Goal: Communication & Community: Answer question/provide support

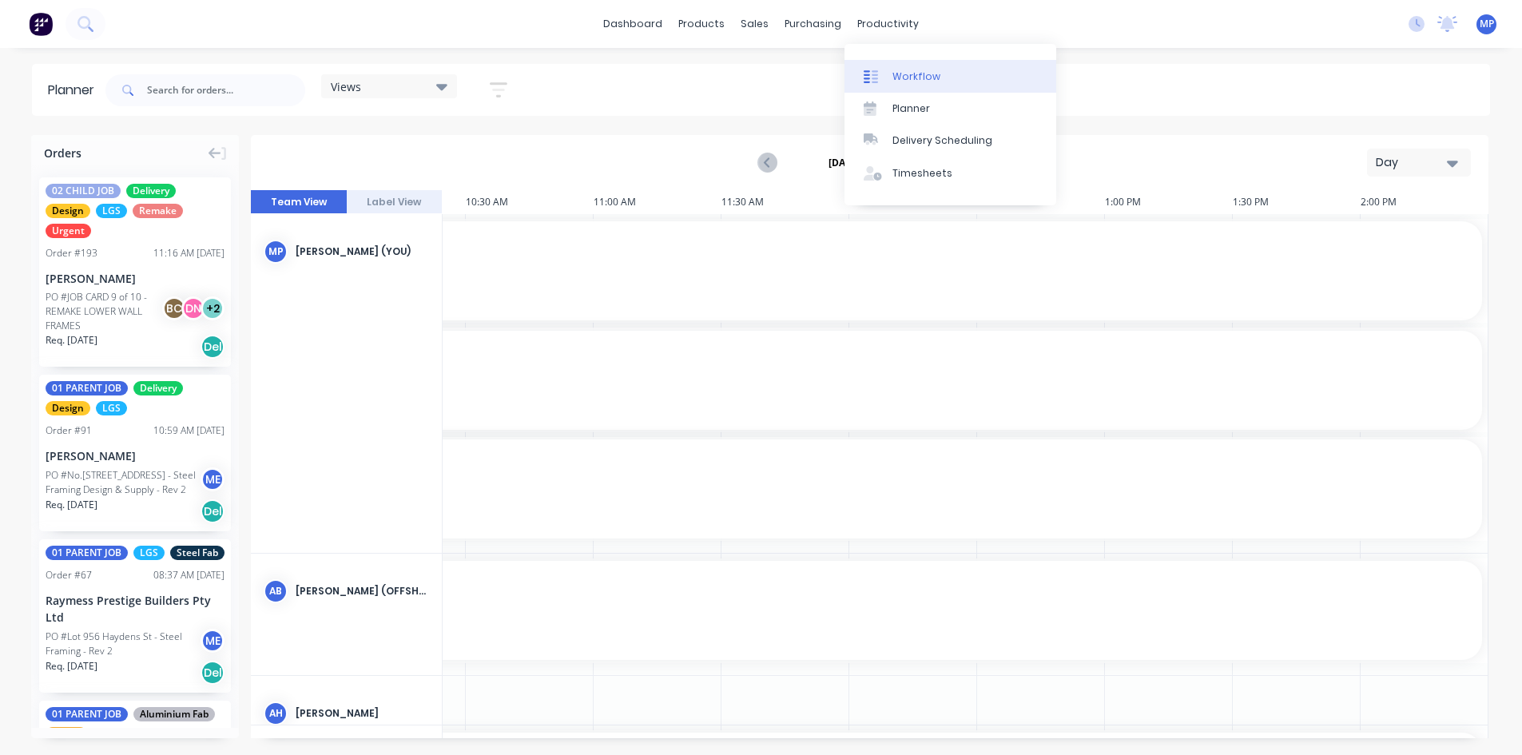
click at [923, 71] on div "Workflow" at bounding box center [917, 77] width 48 height 14
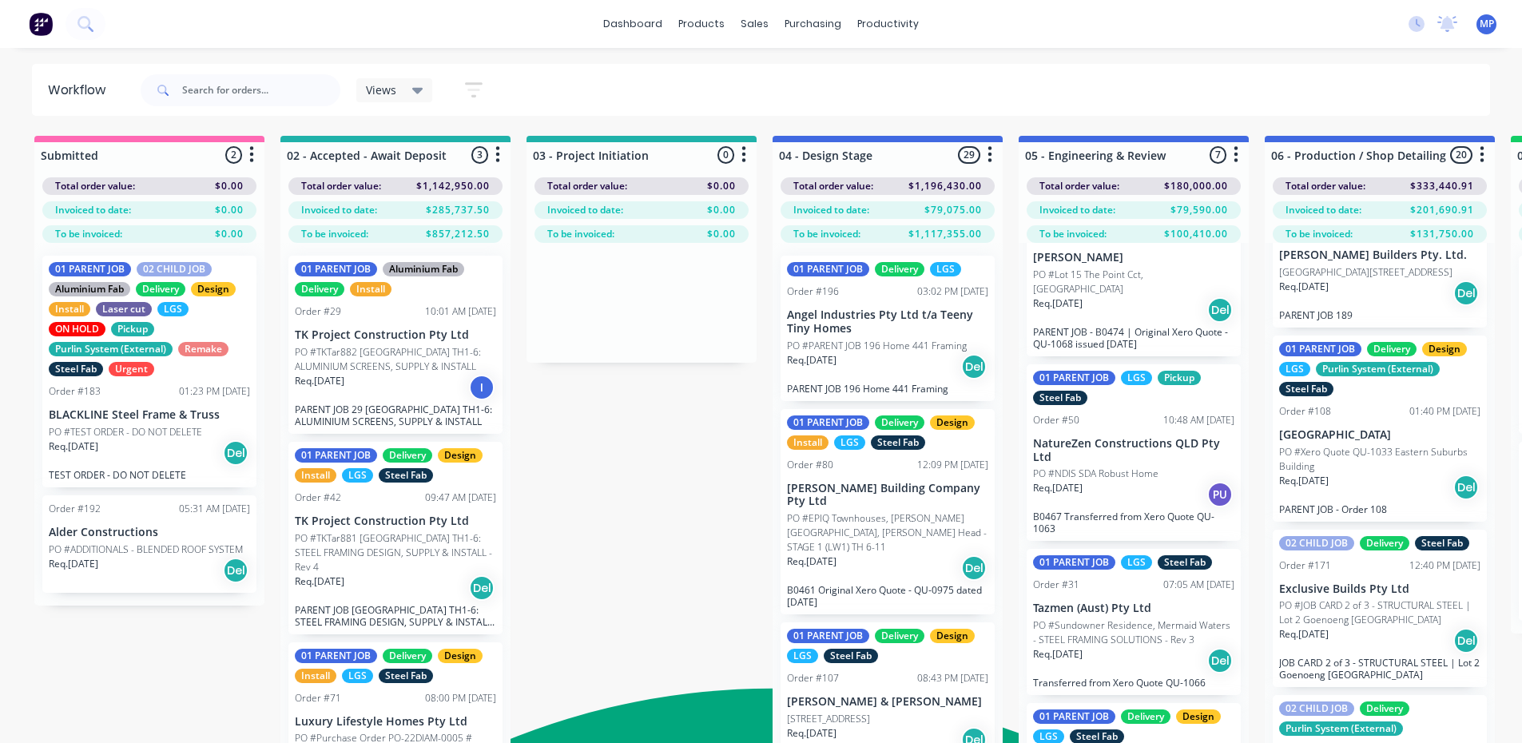
scroll to position [80, 0]
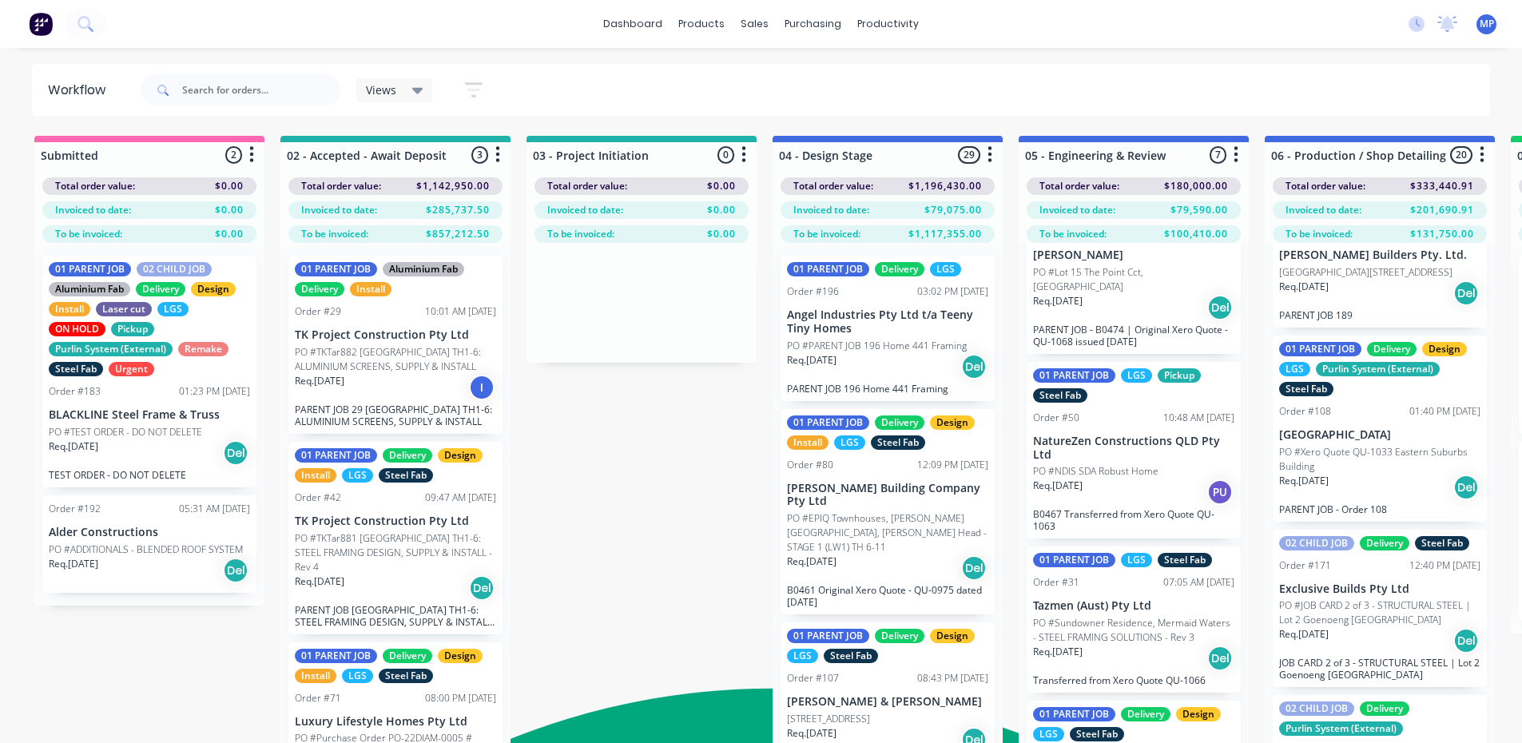
click at [1092, 616] on p "PO #Sundowner Residence, Mermaid Waters - STEEL FRAMING SOLUTIONS - Rev 3" at bounding box center [1133, 630] width 201 height 29
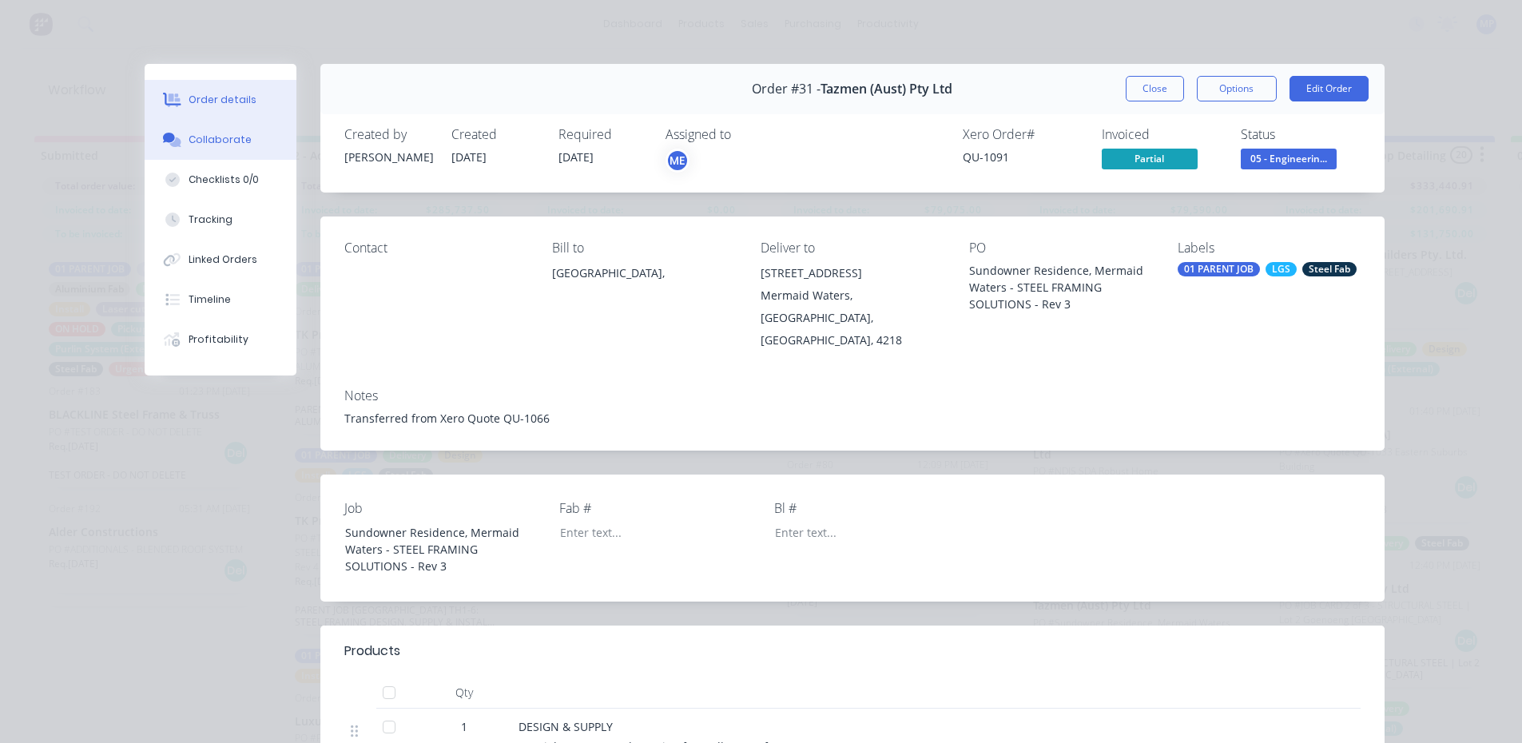
click at [206, 139] on div "Collaborate" at bounding box center [220, 140] width 63 height 14
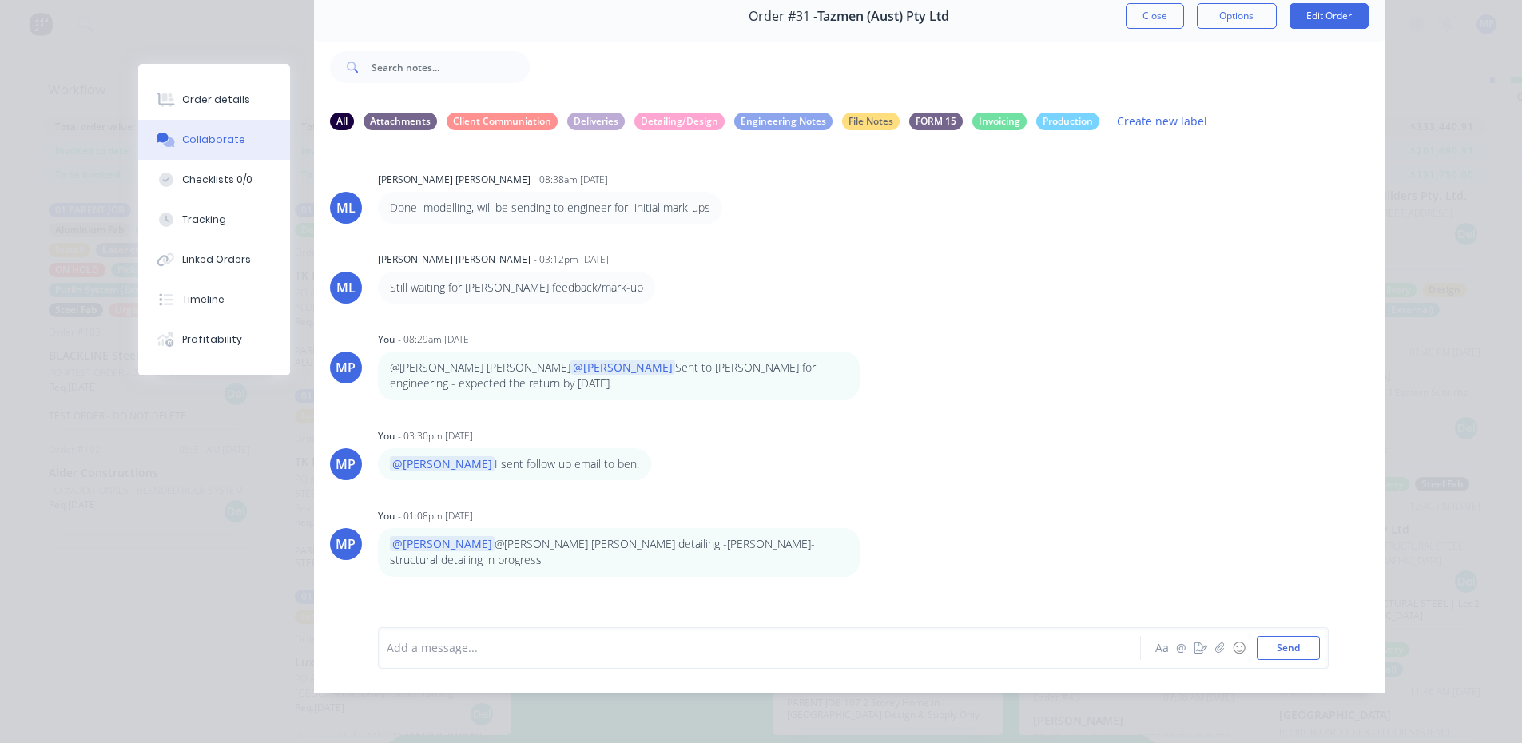
scroll to position [63, 0]
click at [1155, 369] on div "MP You - 08:29am [DATE] @[PERSON_NAME] [PERSON_NAME] @[PERSON_NAME] to [PERSON_…" at bounding box center [849, 364] width 1071 height 73
click at [1158, 368] on div "MP You - 08:29am [DATE] @[PERSON_NAME] [PERSON_NAME] @[PERSON_NAME] to [PERSON_…" at bounding box center [849, 364] width 1071 height 73
click at [483, 654] on div at bounding box center [737, 647] width 699 height 17
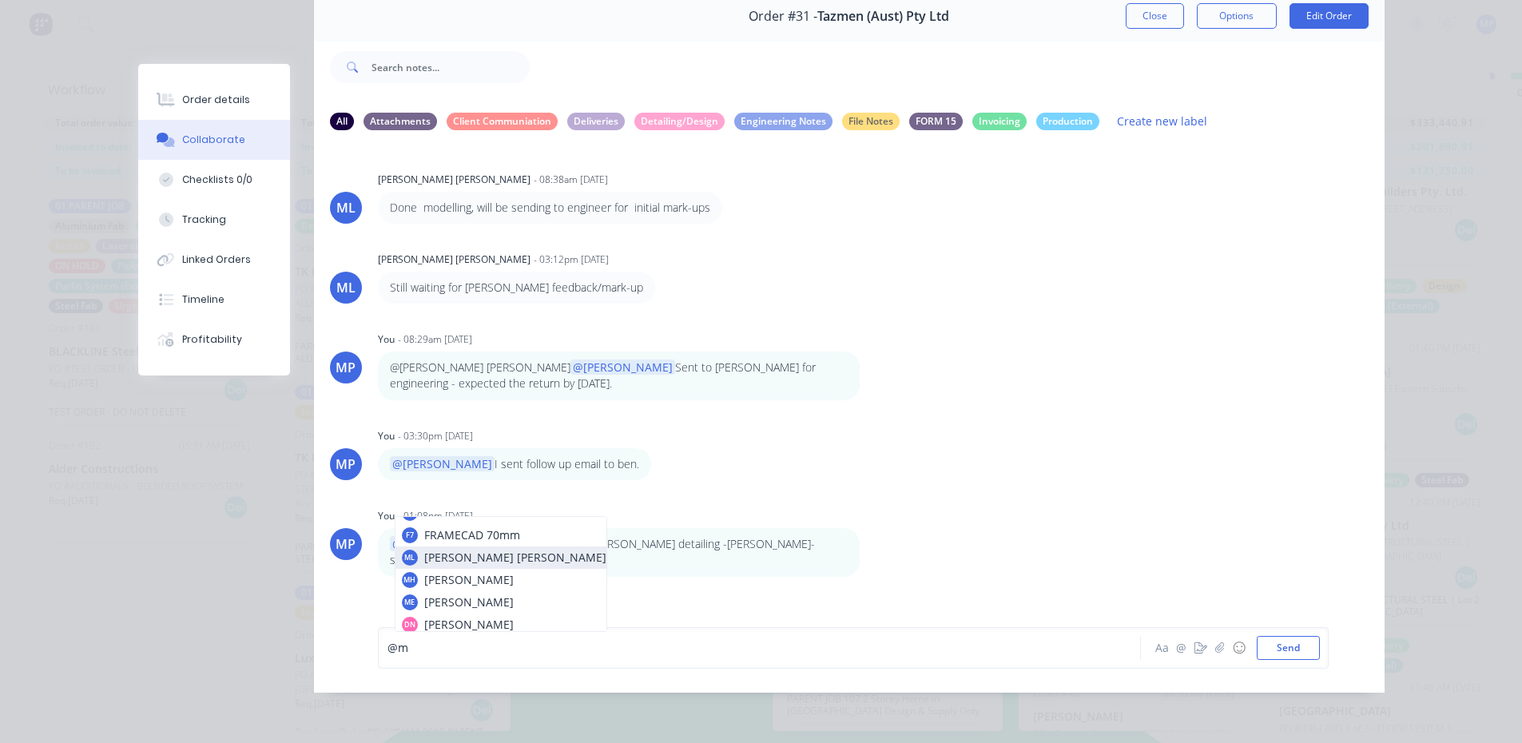
scroll to position [65, 0]
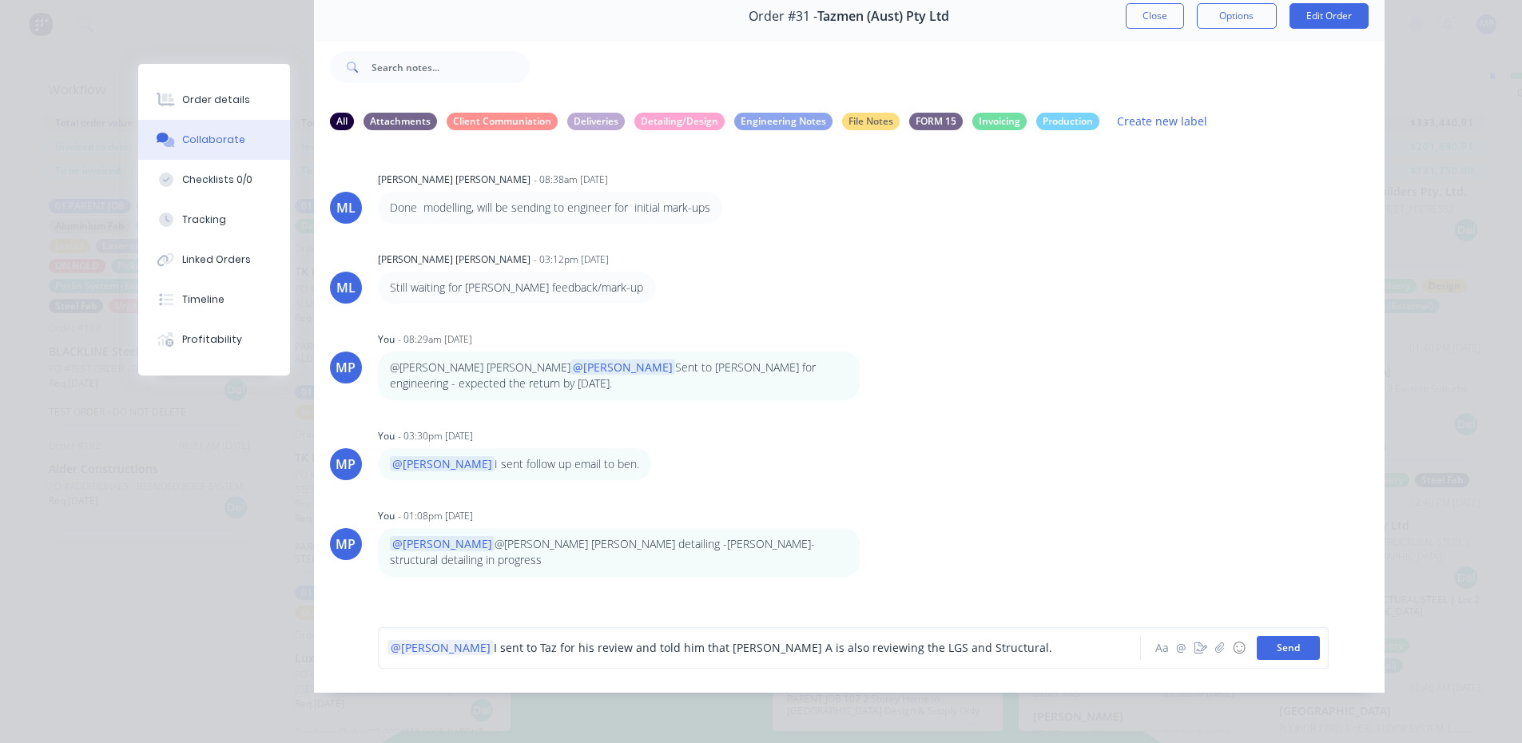
click at [1282, 651] on button "Send" at bounding box center [1288, 648] width 63 height 24
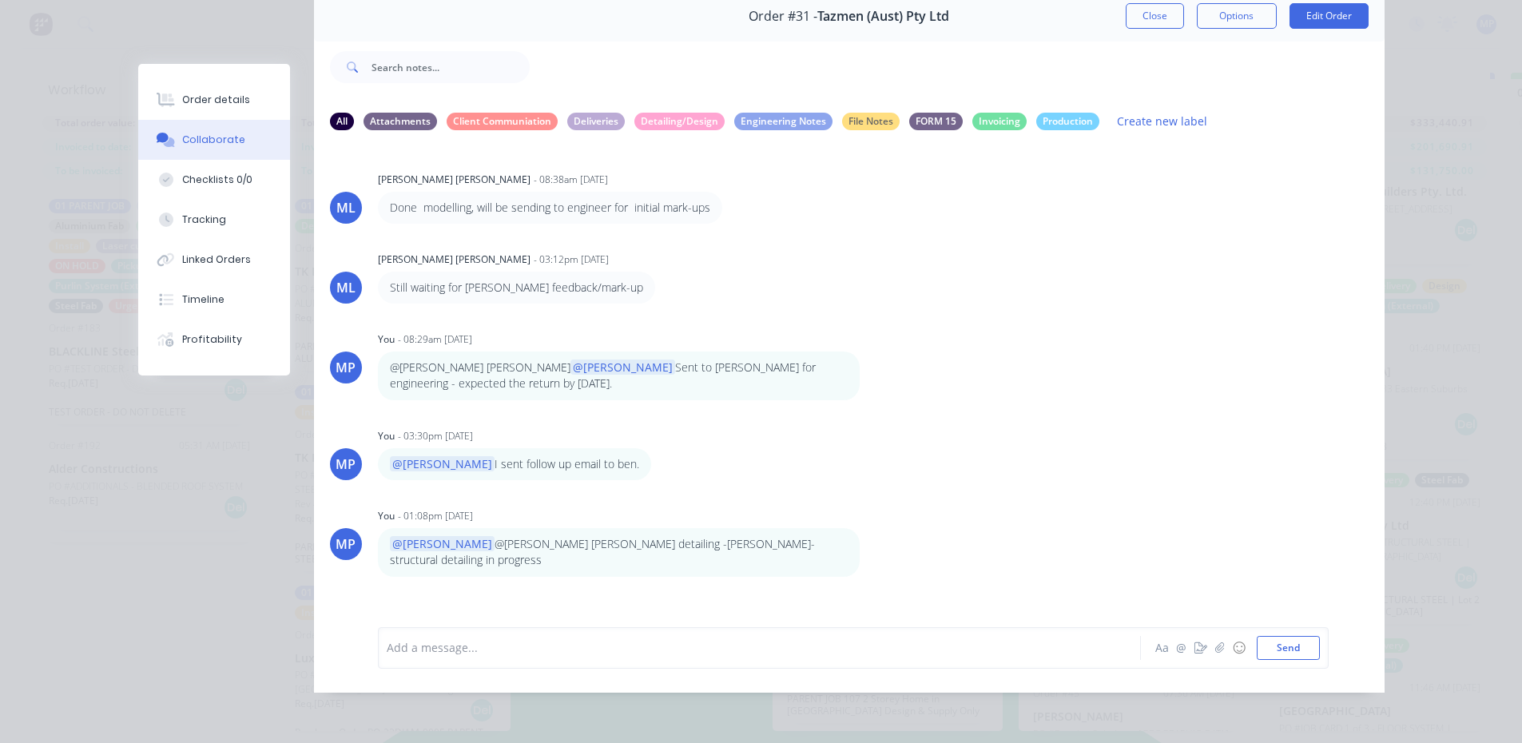
drag, startPoint x: 1378, startPoint y: 249, endPoint x: 1391, endPoint y: 395, distance: 146.9
type textarea "Still waiting for [PERSON_NAME] feedback/mark-up MP You - 08:29am [DATE] @[PERS…"
click at [1391, 395] on div "Order details Collaborate Checklists 0/0 Tracking Linked Orders Timeline Profit…" at bounding box center [761, 342] width 1279 height 702
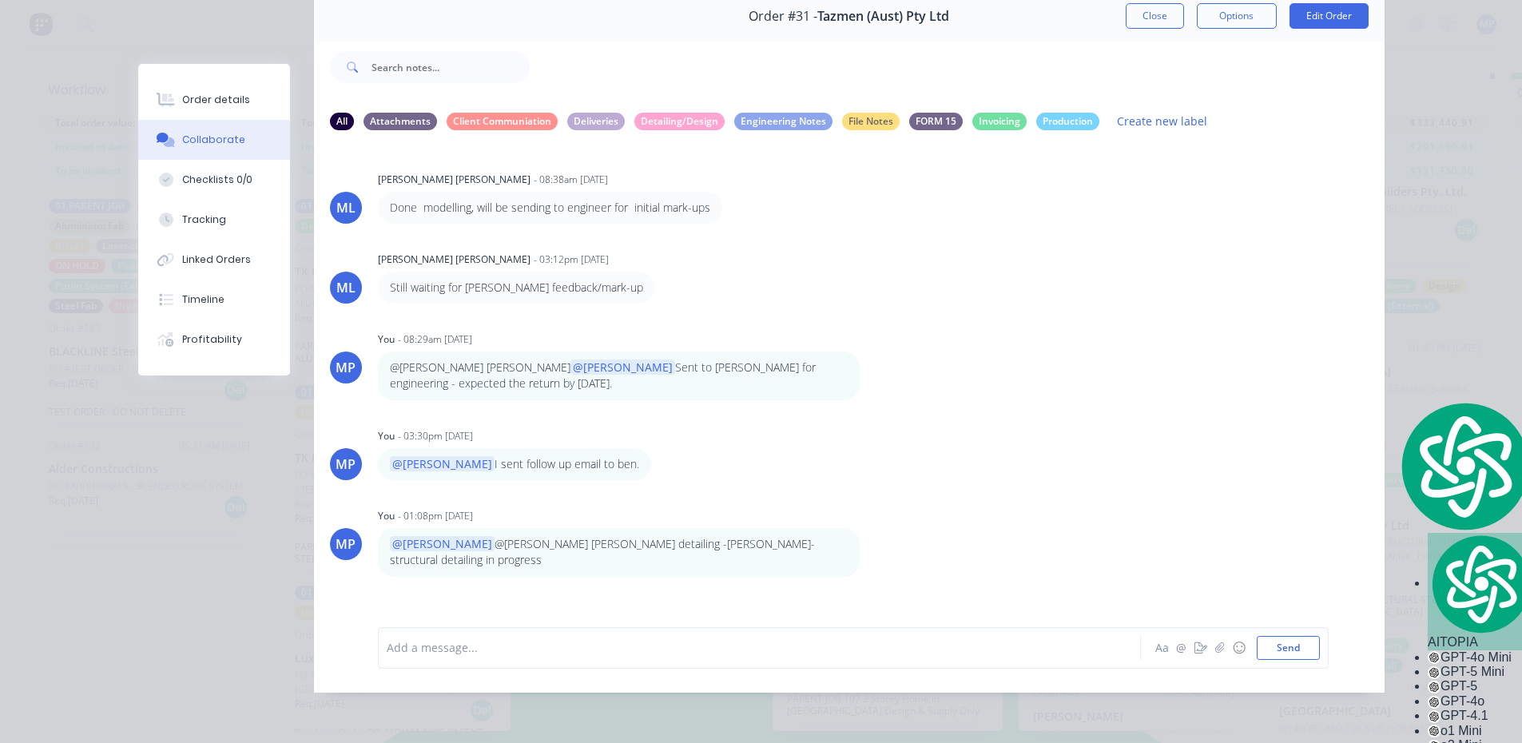
click at [1268, 280] on div "ML [PERSON_NAME] [PERSON_NAME] - 03:12pm [DATE] Still waiting for [PERSON_NAME]…" at bounding box center [849, 276] width 1071 height 56
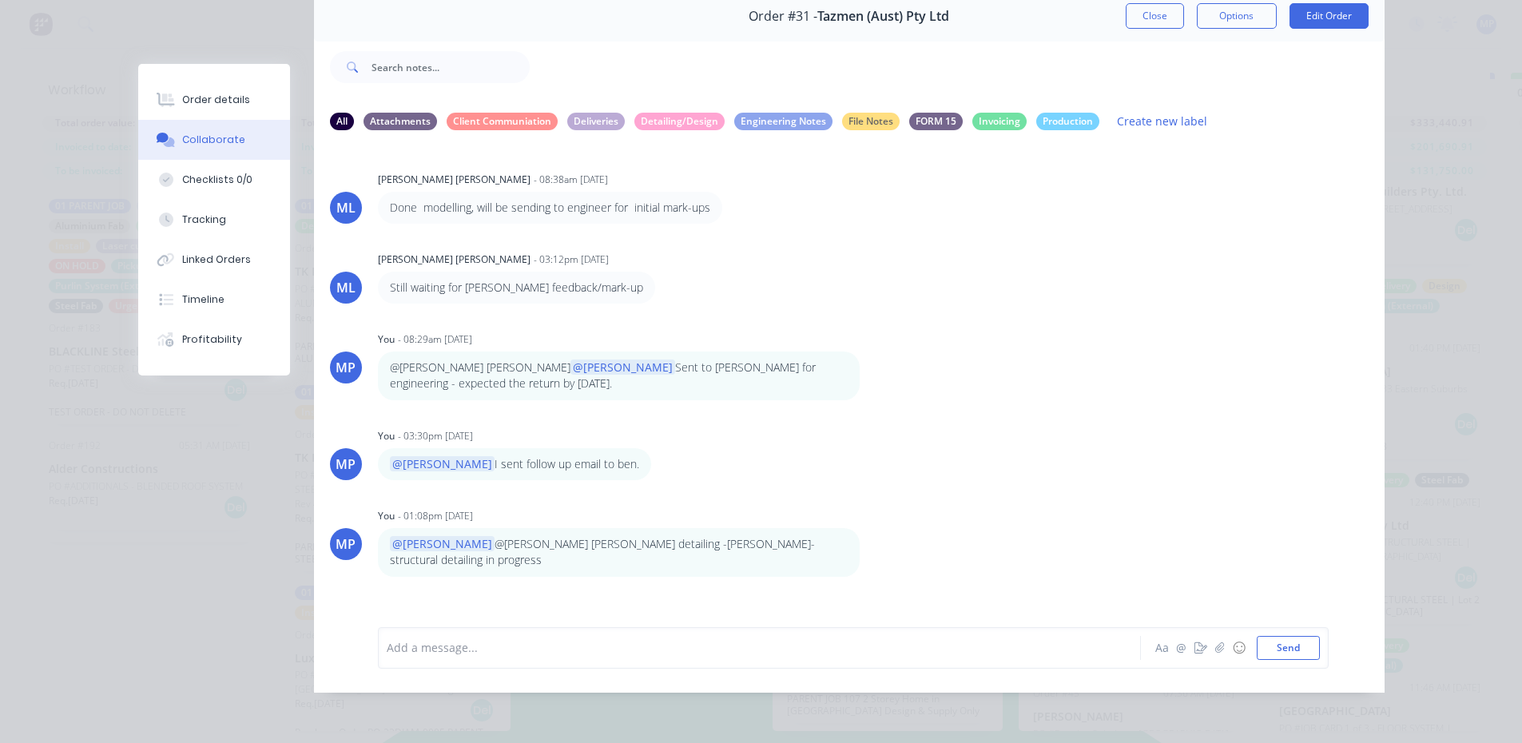
click at [1157, 6] on button "Close" at bounding box center [1155, 16] width 58 height 26
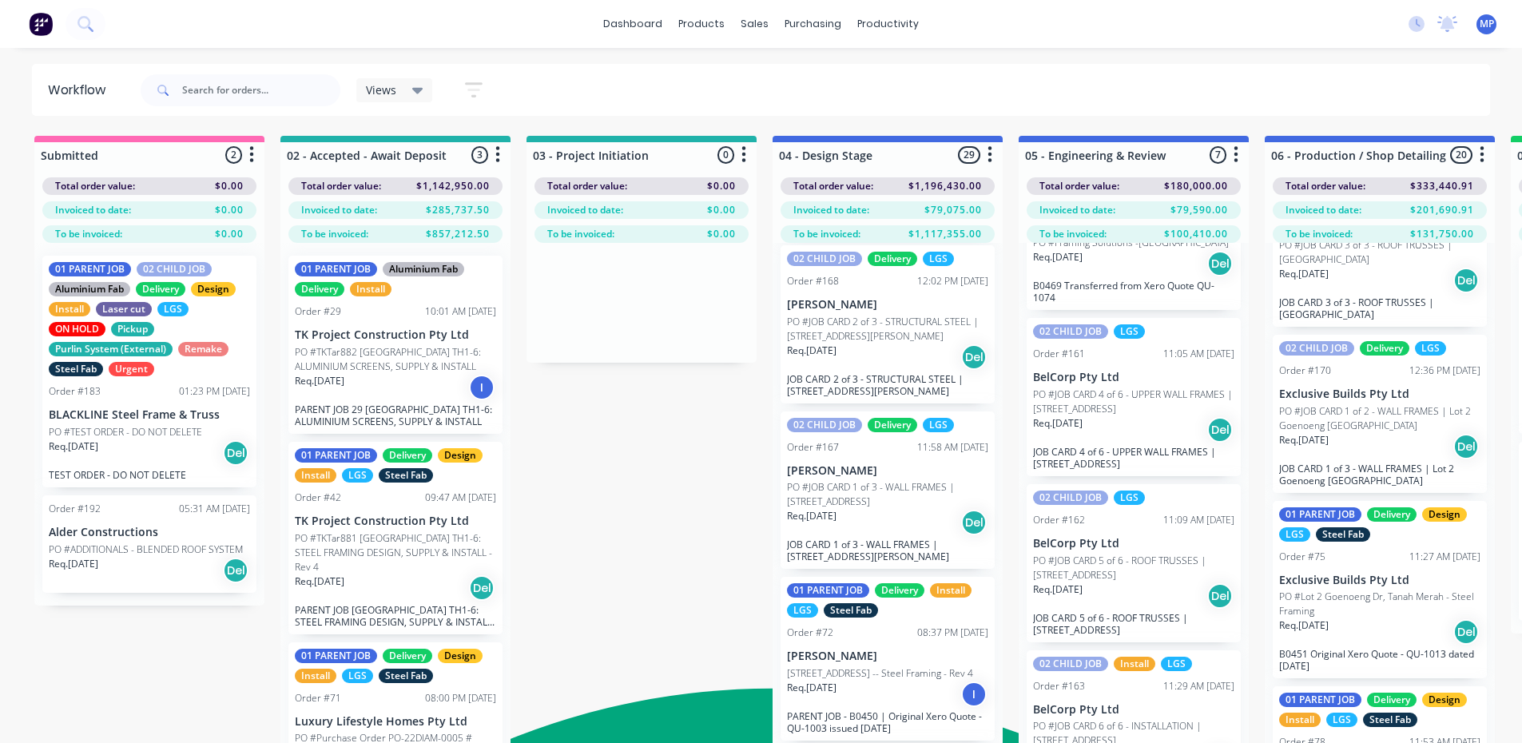
scroll to position [719, 0]
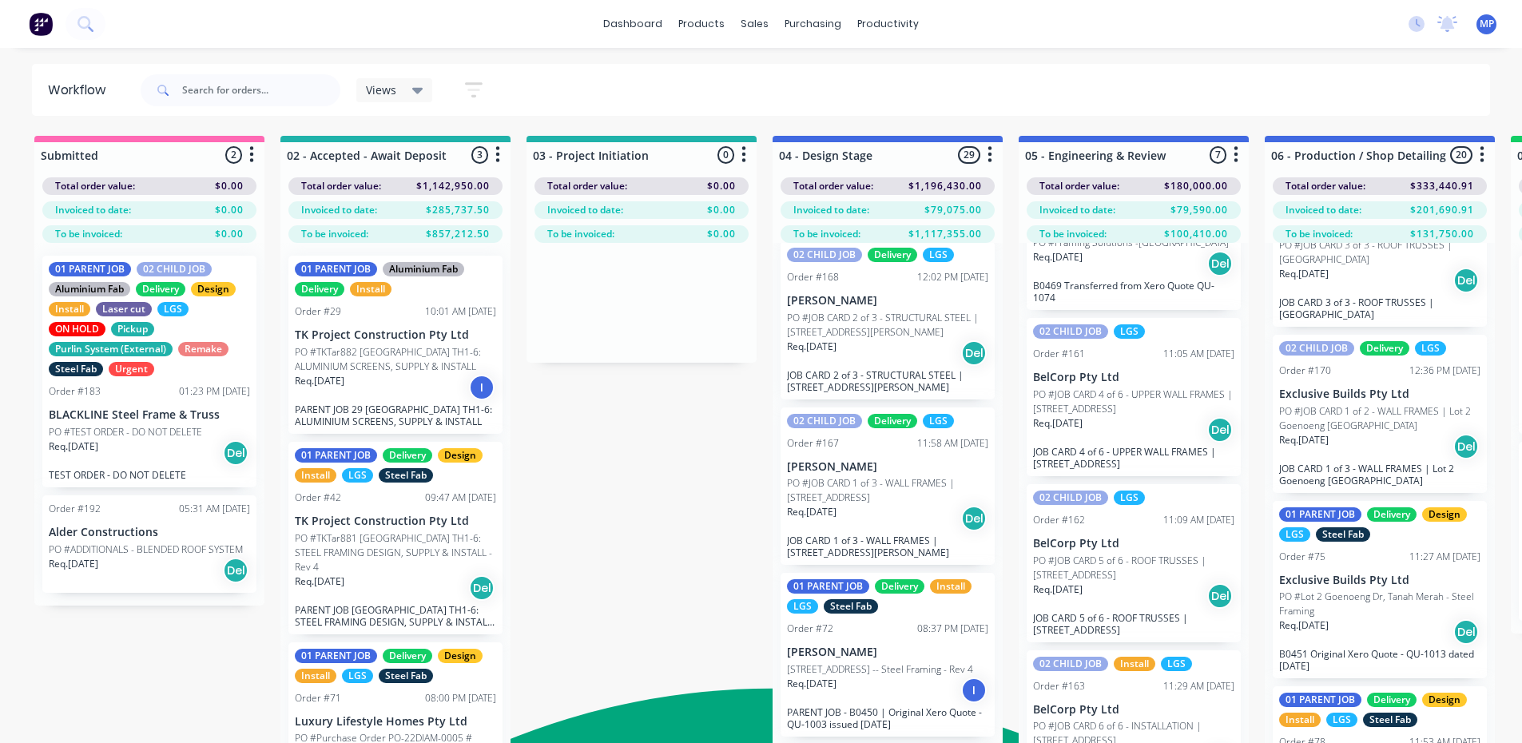
click at [404, 88] on div "Views" at bounding box center [395, 90] width 58 height 14
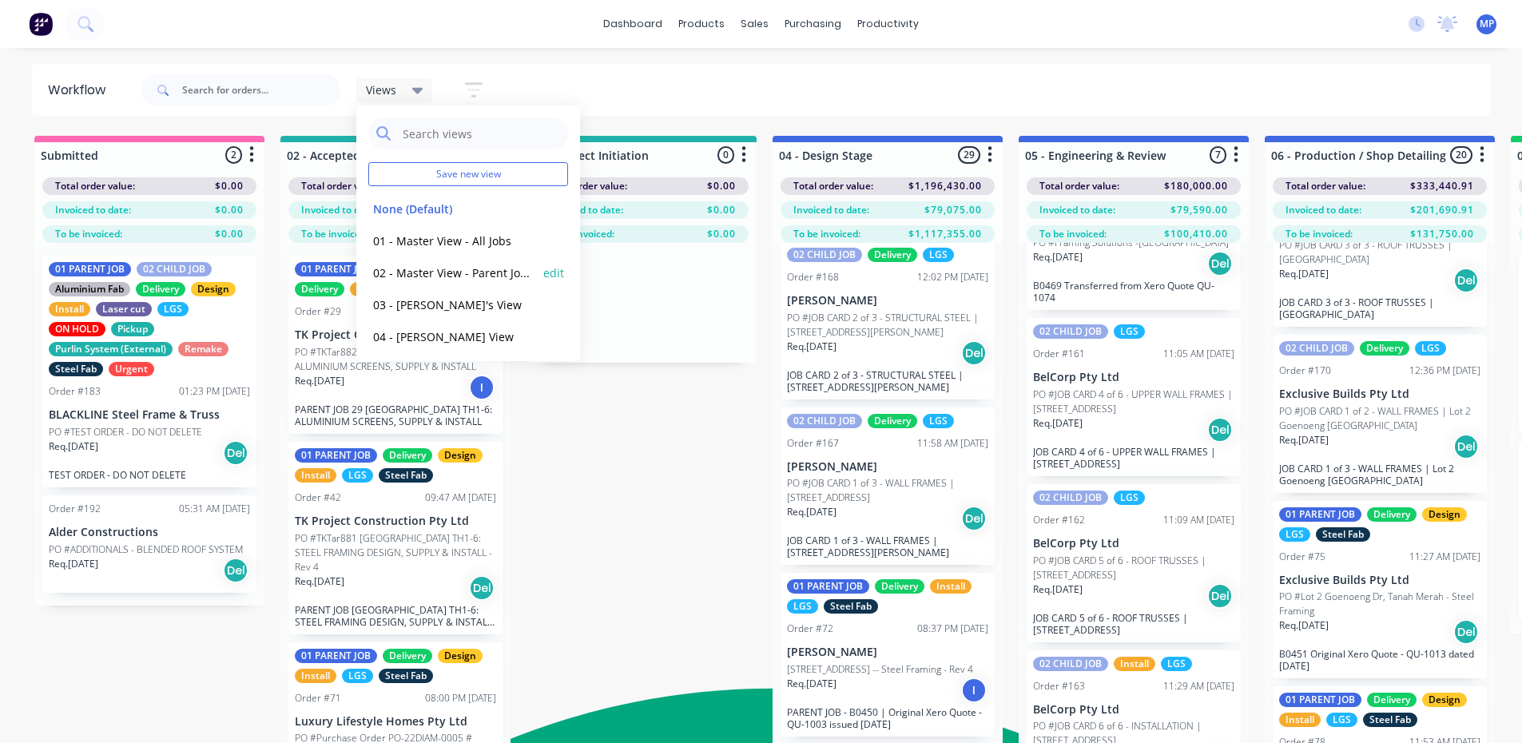
click at [448, 267] on button "02 - Master View - Parent Jobs Only" at bounding box center [453, 273] width 170 height 18
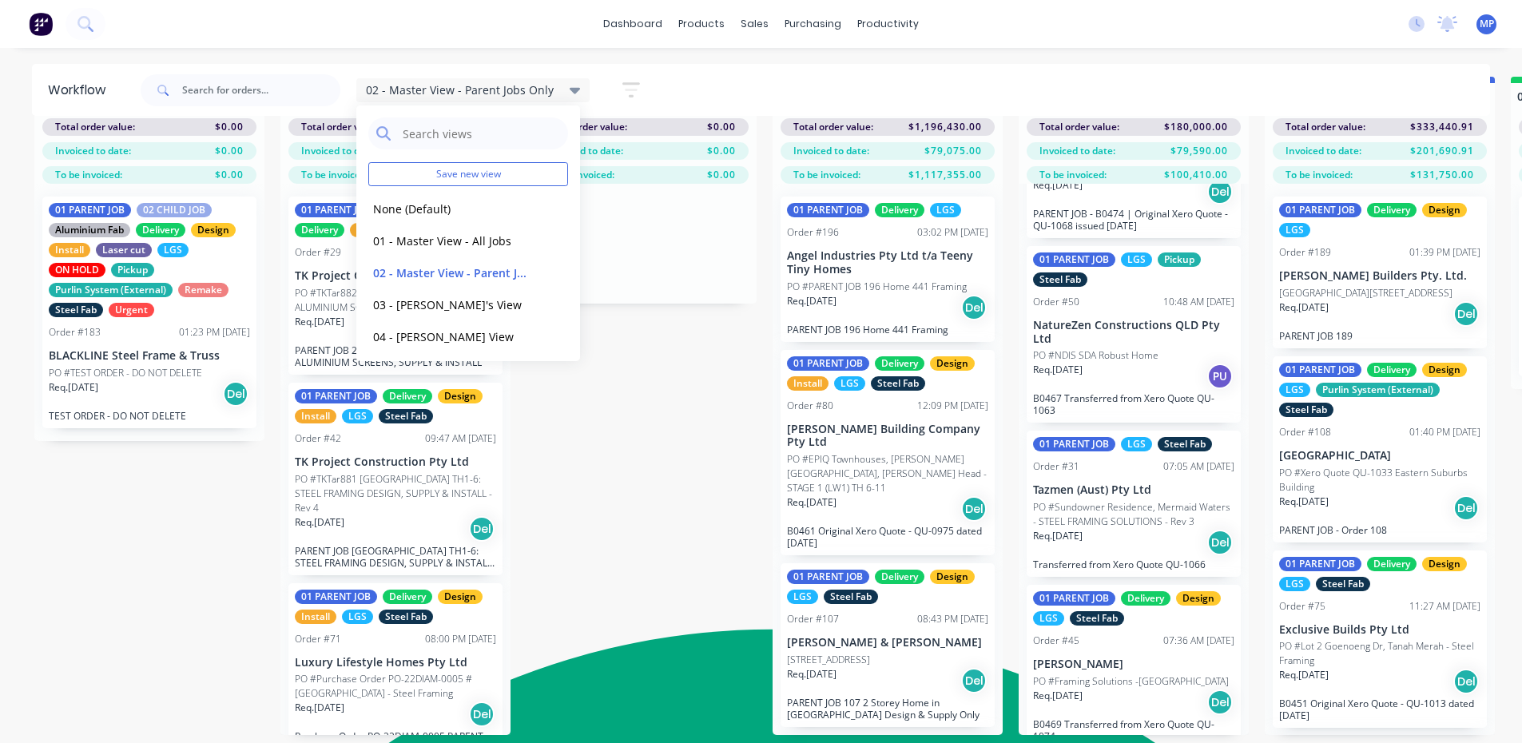
scroll to position [63, 0]
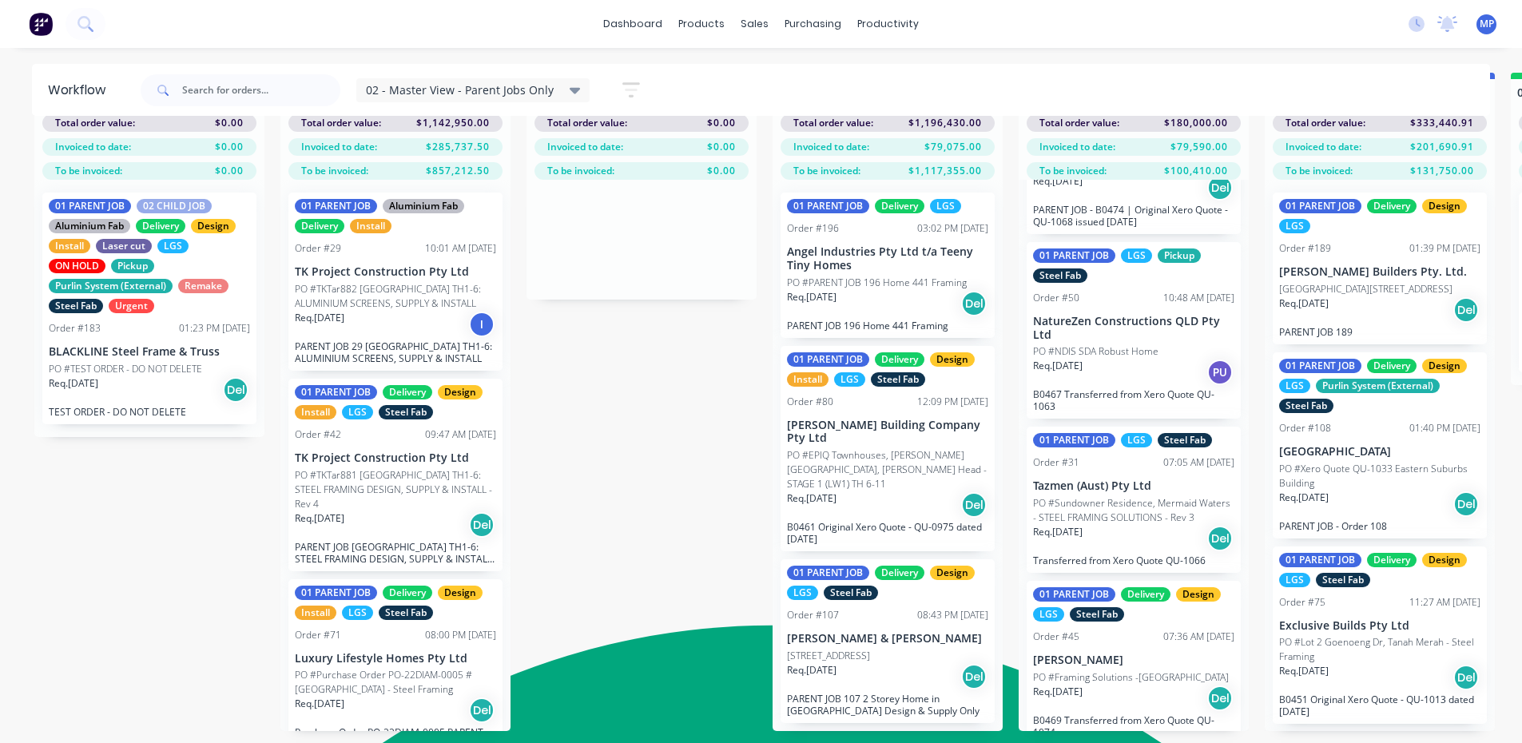
click at [1343, 642] on p "PO #Lot 2 Goenoeng Dr, Tanah Merah - Steel Framing" at bounding box center [1379, 649] width 201 height 29
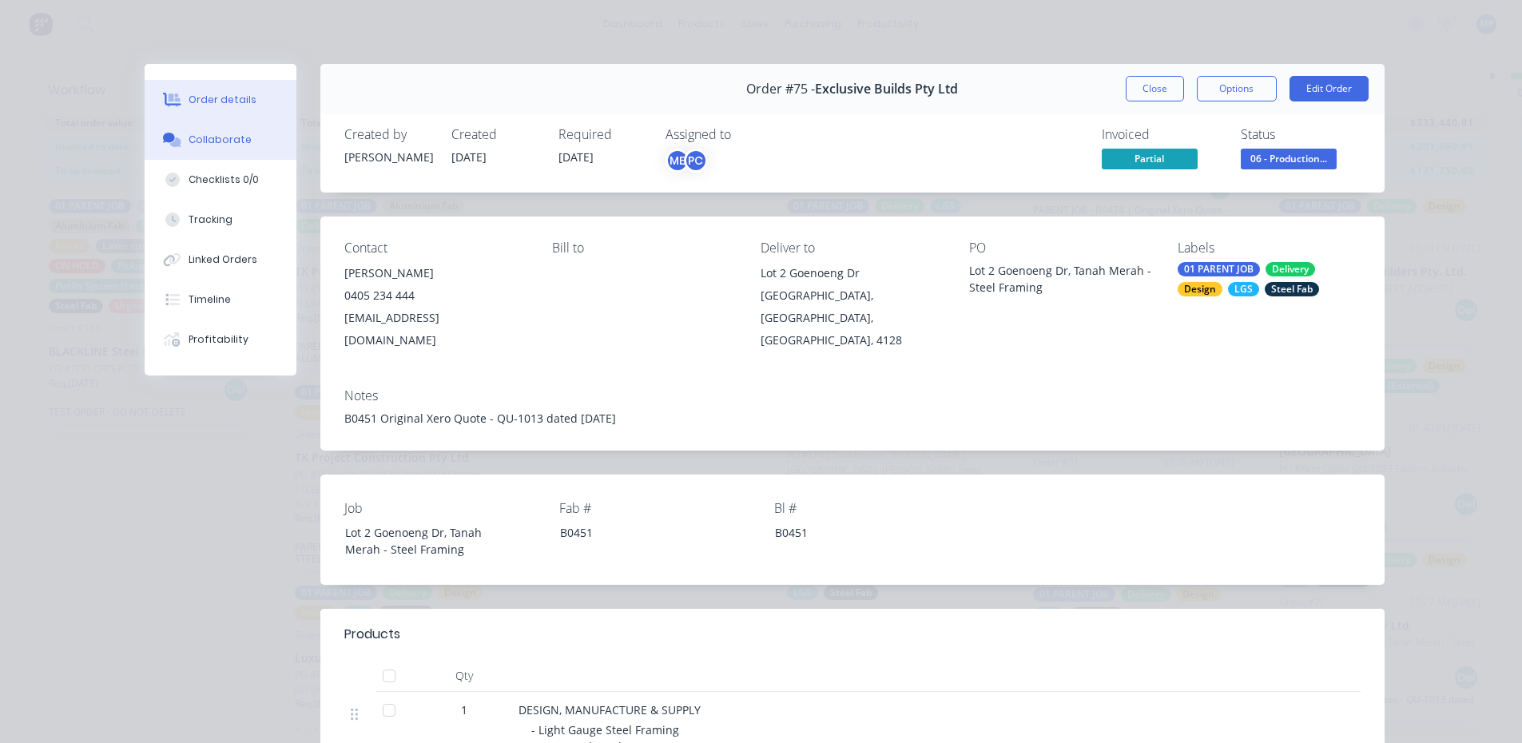
click at [205, 141] on div "Collaborate" at bounding box center [220, 140] width 63 height 14
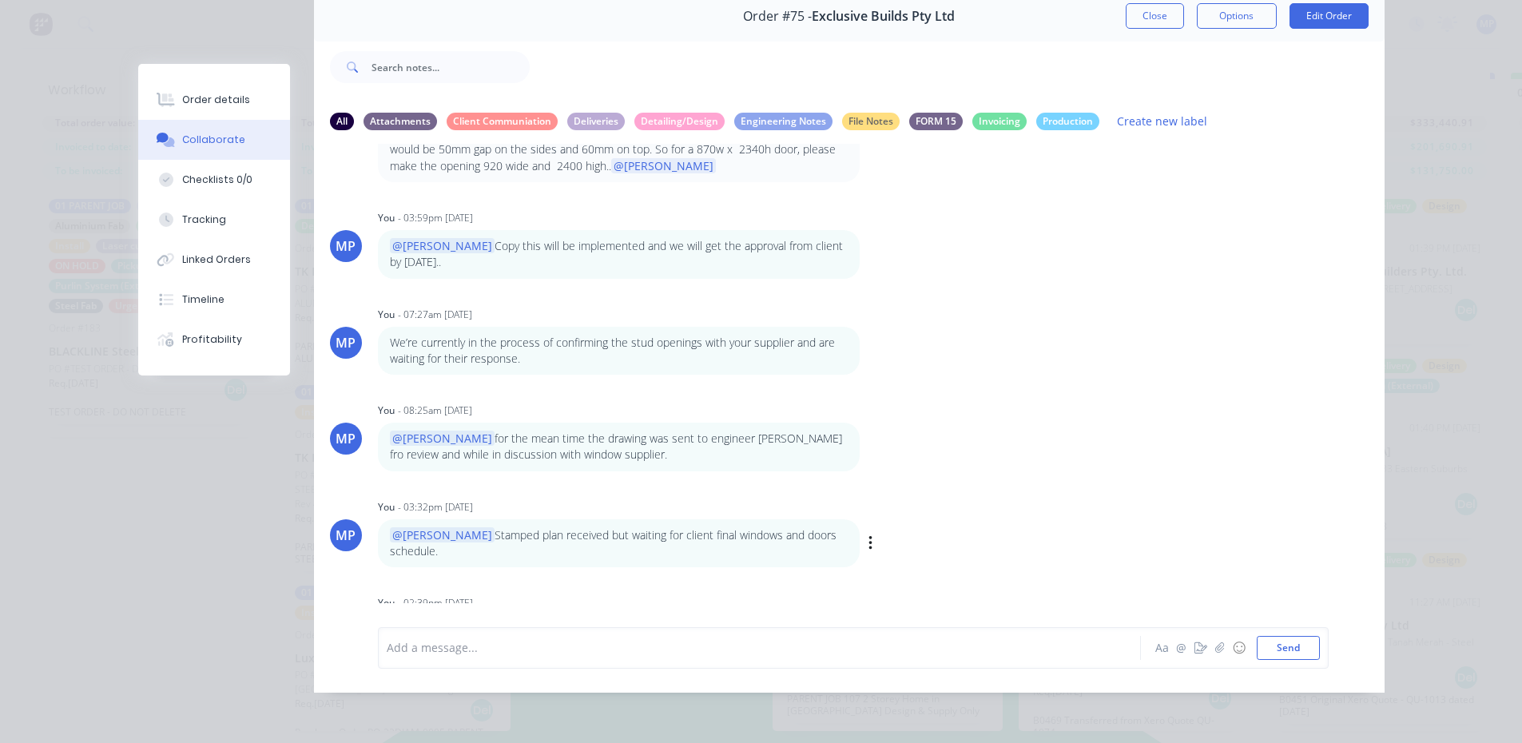
scroll to position [85, 0]
click at [561, 643] on div at bounding box center [737, 647] width 699 height 17
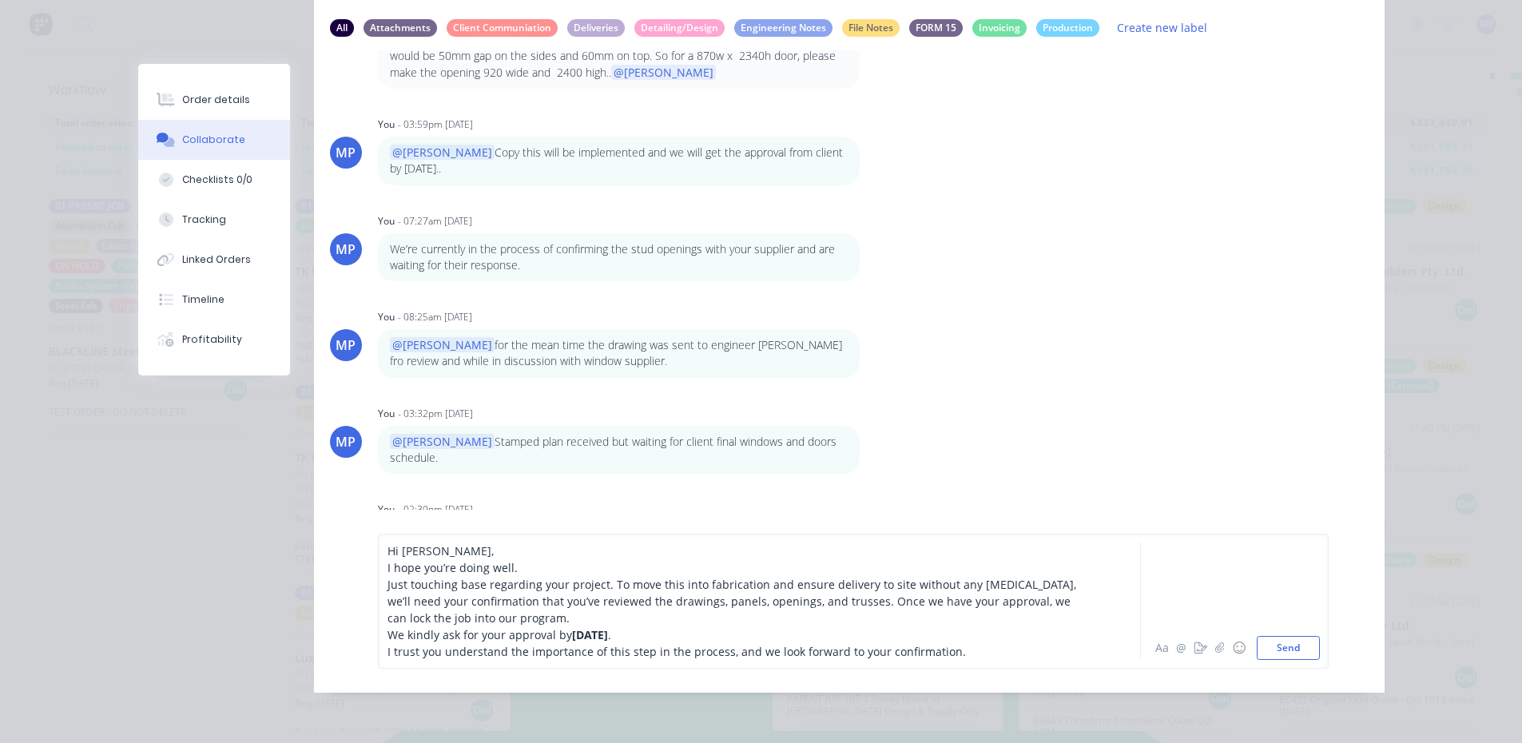
scroll to position [178, 0]
click at [1289, 649] on button "Send" at bounding box center [1288, 648] width 63 height 24
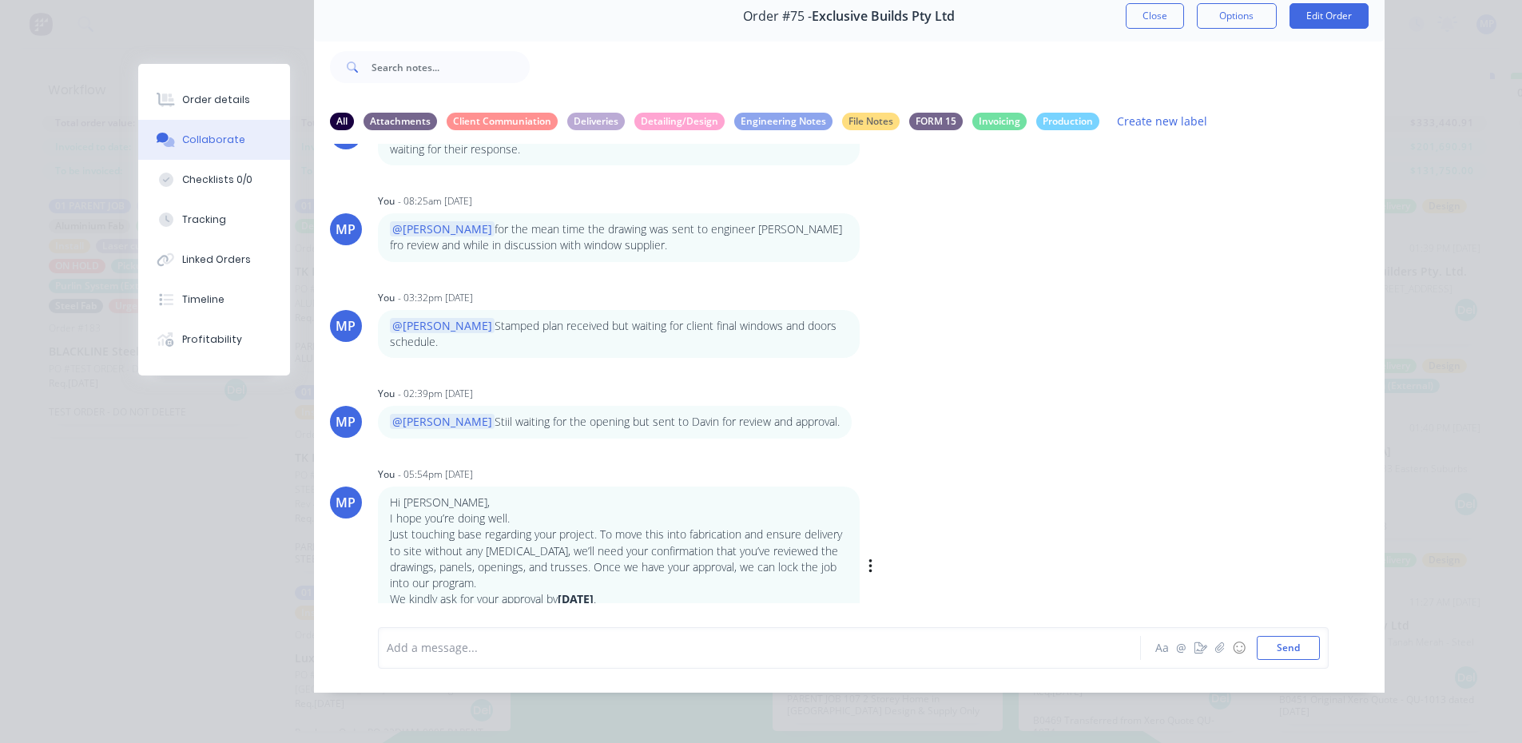
scroll to position [725, 0]
click at [1261, 462] on div "MP You - 05:54pm [DATE] Hi [PERSON_NAME], I hope you’re doing well. Just touchi…" at bounding box center [849, 555] width 1071 height 186
click at [1283, 299] on div "MP You - 03:32pm [DATE] @[PERSON_NAME] plan received but waiting for client fin…" at bounding box center [849, 321] width 1071 height 73
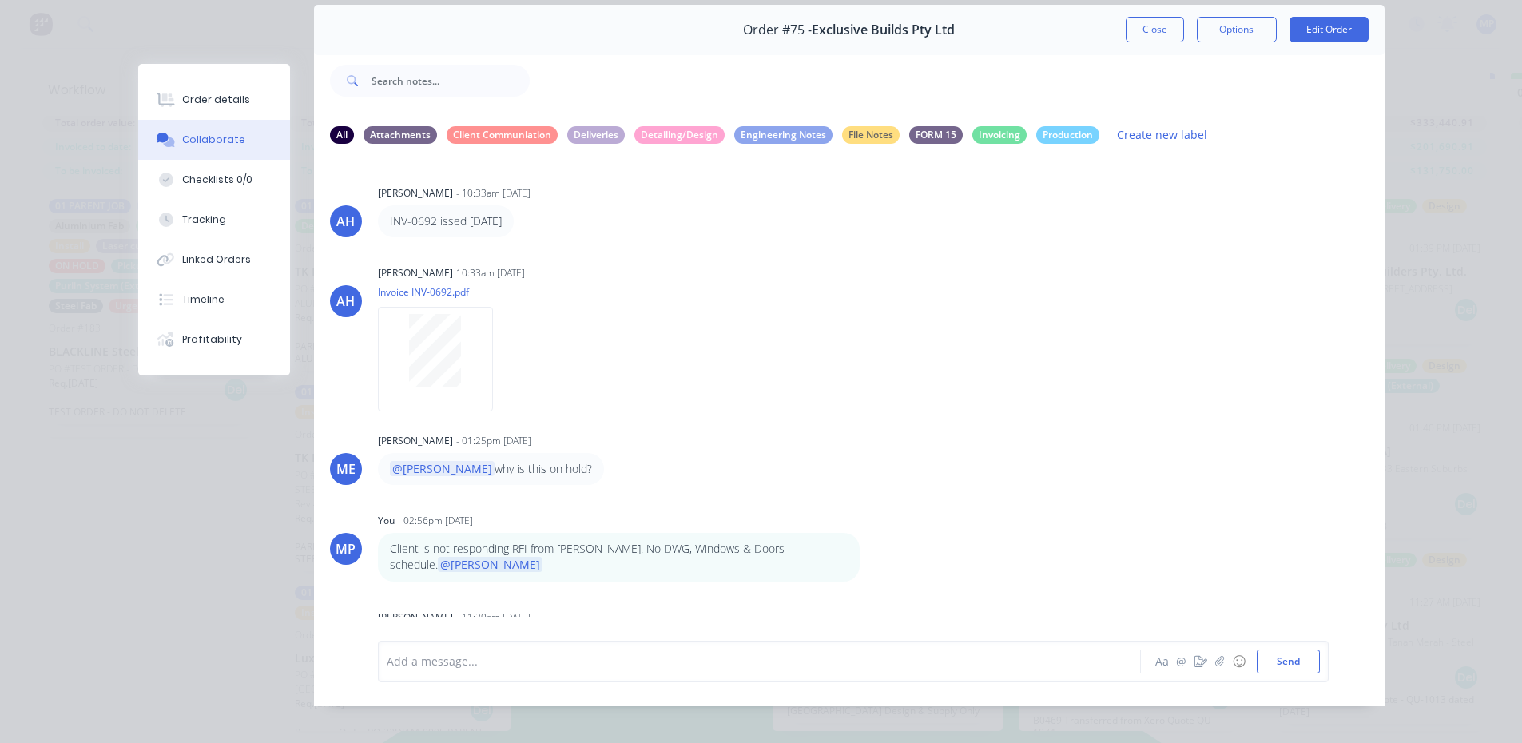
scroll to position [0, 0]
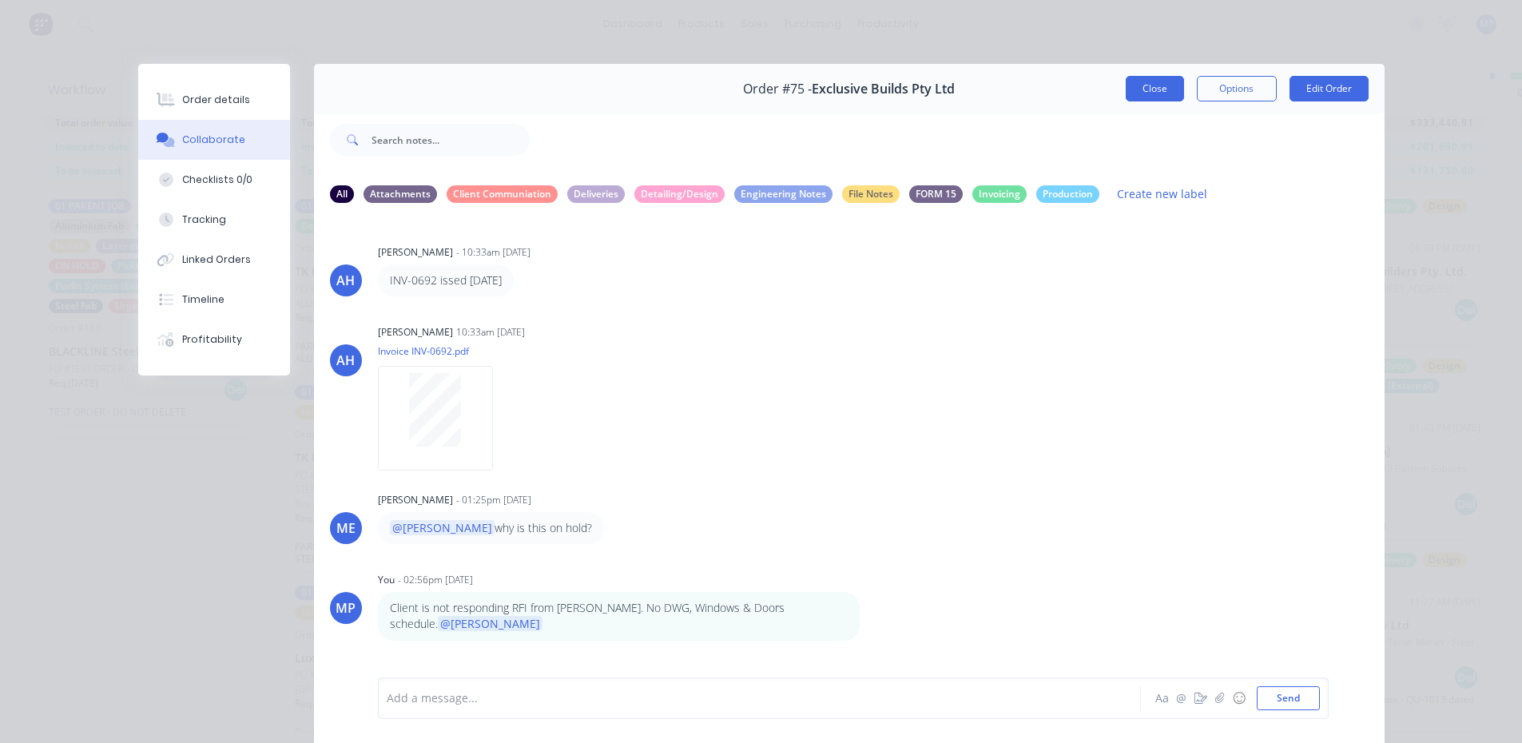
click at [1147, 82] on button "Close" at bounding box center [1155, 89] width 58 height 26
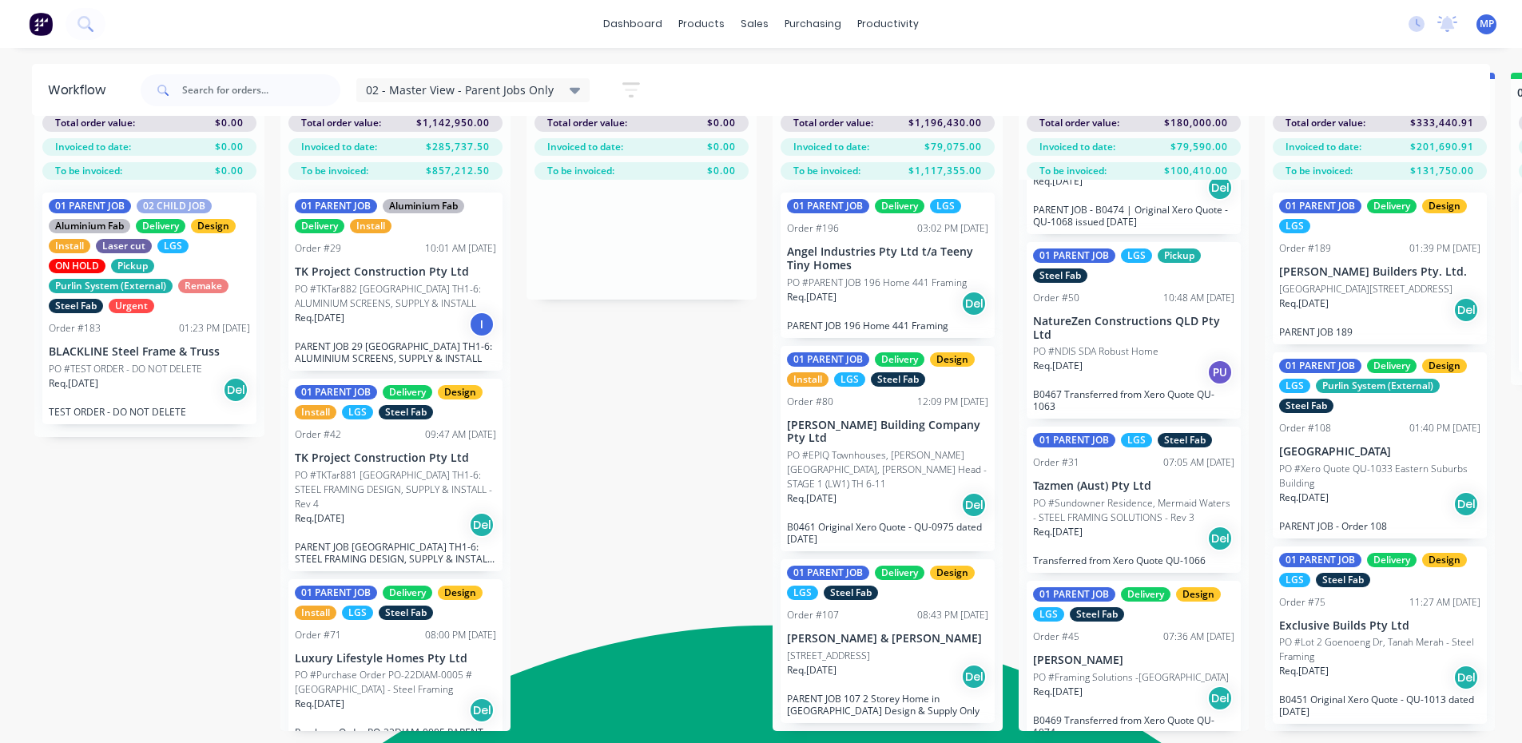
drag, startPoint x: 662, startPoint y: 420, endPoint x: 652, endPoint y: 428, distance: 13.1
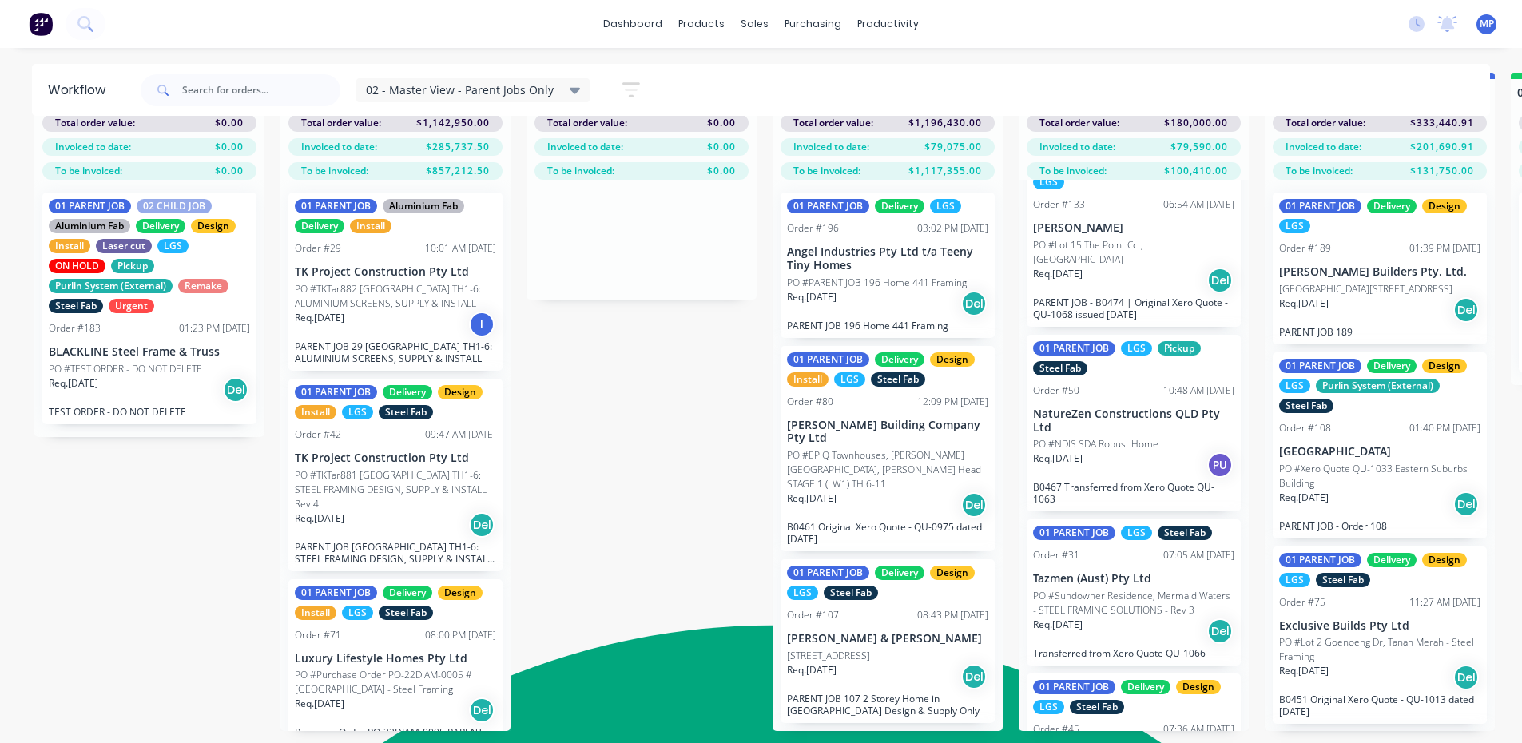
scroll to position [137, 0]
